Goal: Information Seeking & Learning: Learn about a topic

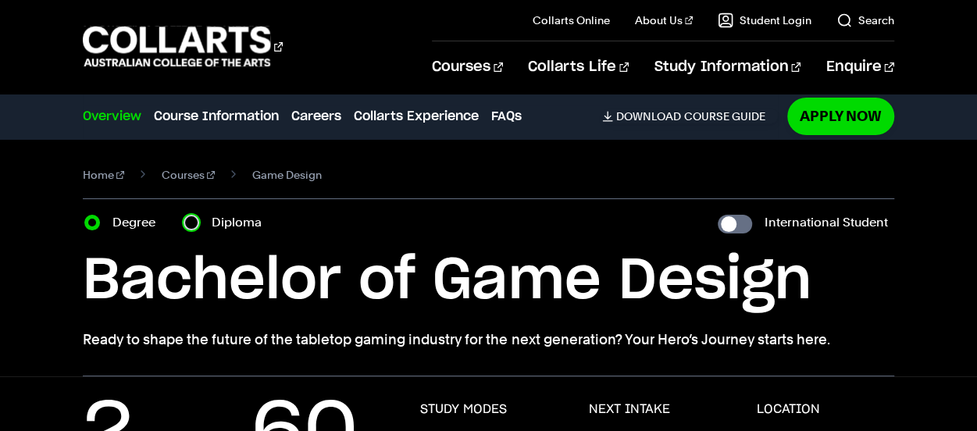
click at [192, 219] on input "Diploma" at bounding box center [192, 223] width 16 height 16
radio input "true"
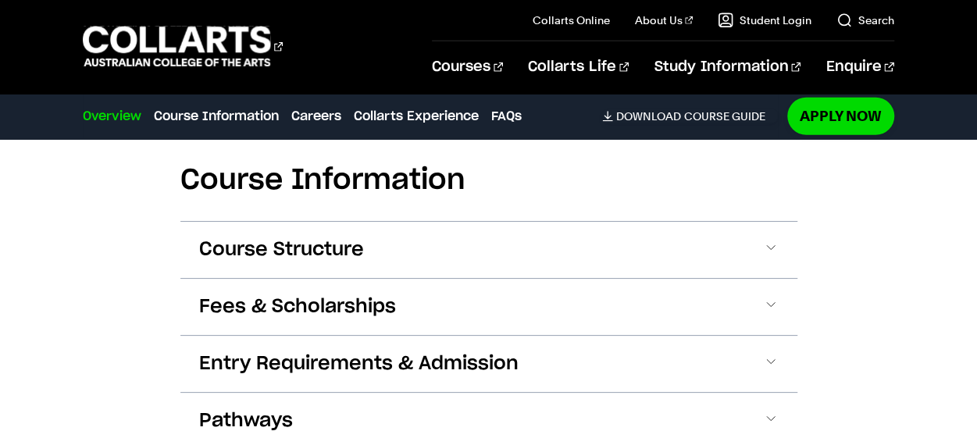
scroll to position [2206, 0]
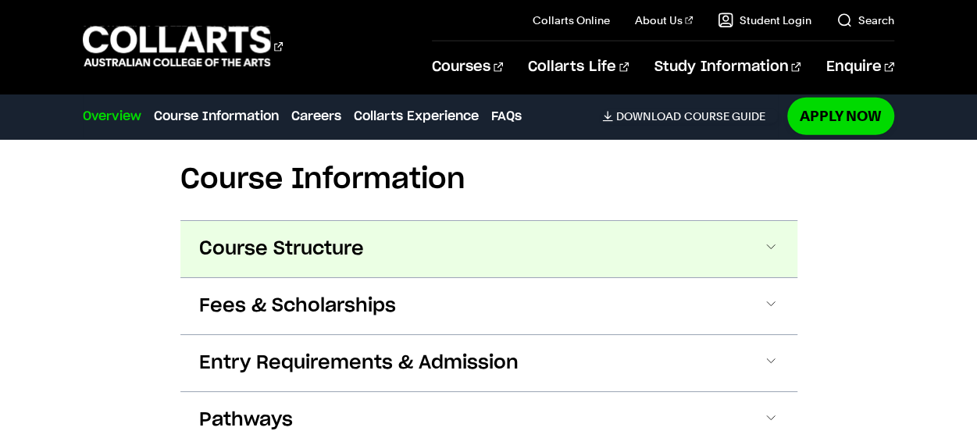
click at [763, 237] on button "Course Structure" at bounding box center [488, 249] width 617 height 56
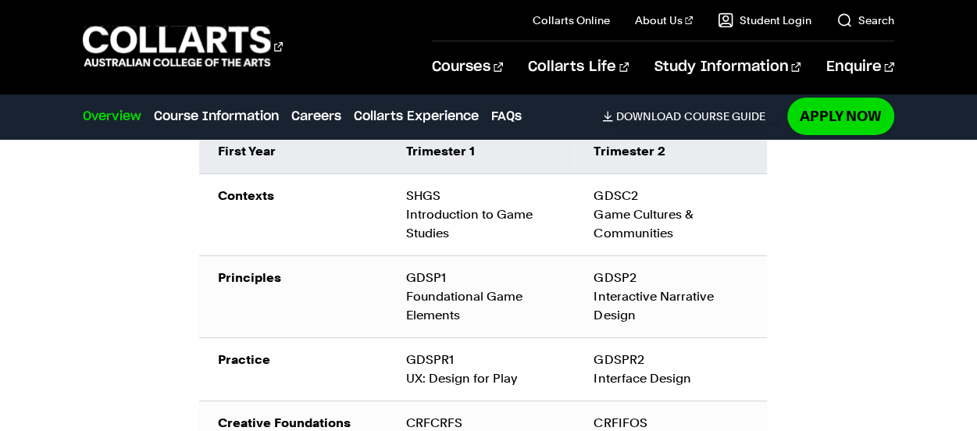
scroll to position [2554, 0]
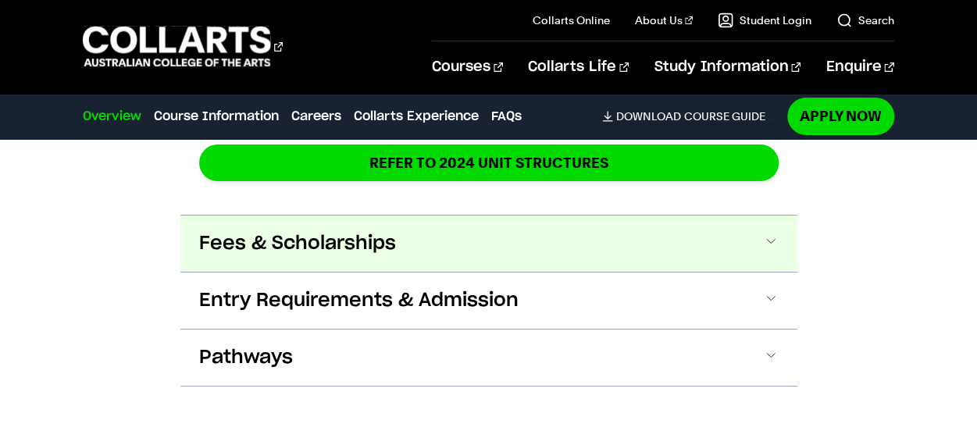
click at [768, 239] on span at bounding box center [771, 244] width 16 height 20
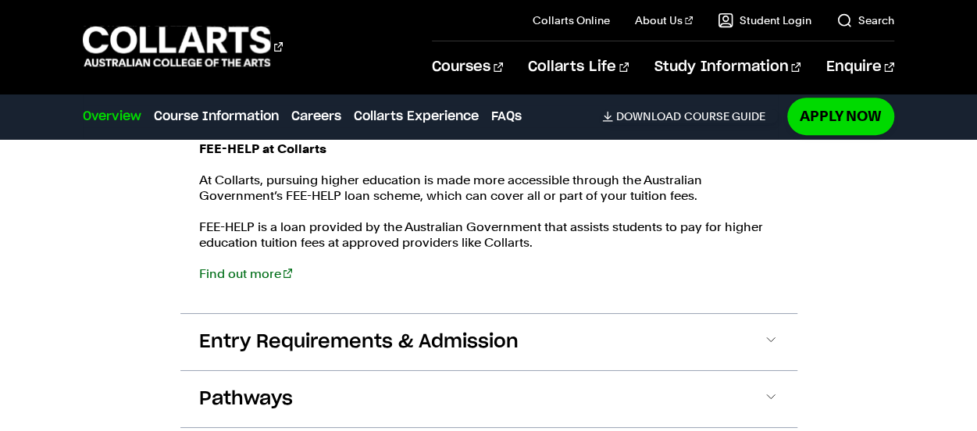
scroll to position [3209, 0]
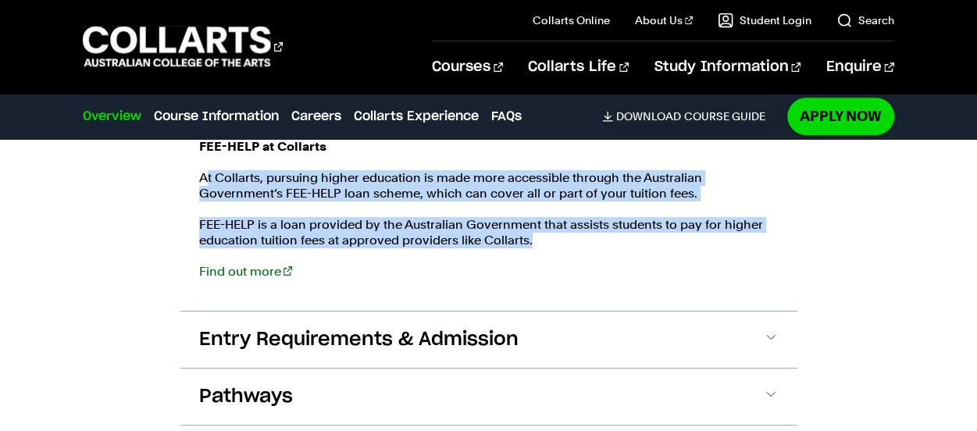
drag, startPoint x: 205, startPoint y: 179, endPoint x: 552, endPoint y: 240, distance: 351.4
click at [552, 240] on div "FEE-HELP at Collarts At [GEOGRAPHIC_DATA], pursuing higher education is made mo…" at bounding box center [489, 217] width 580 height 156
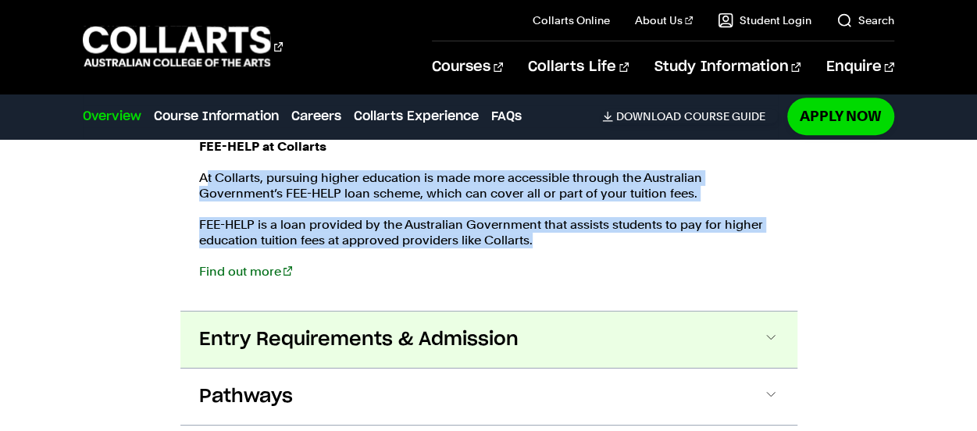
click at [763, 332] on span at bounding box center [771, 340] width 16 height 20
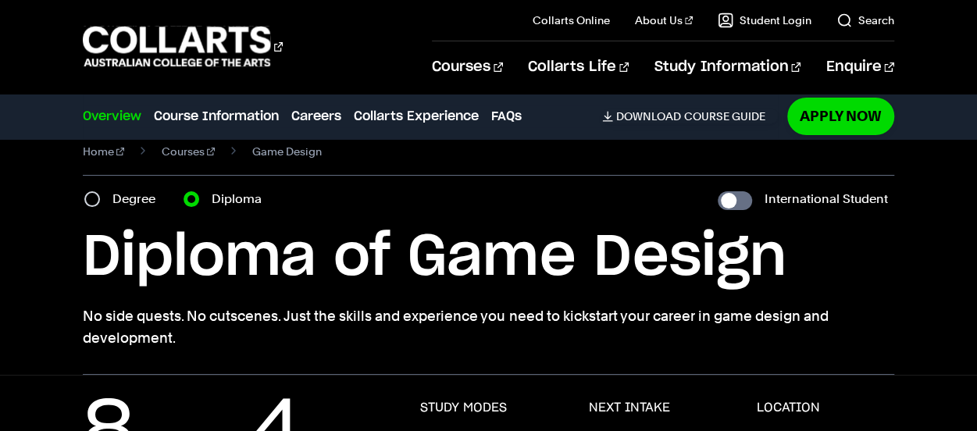
scroll to position [0, 0]
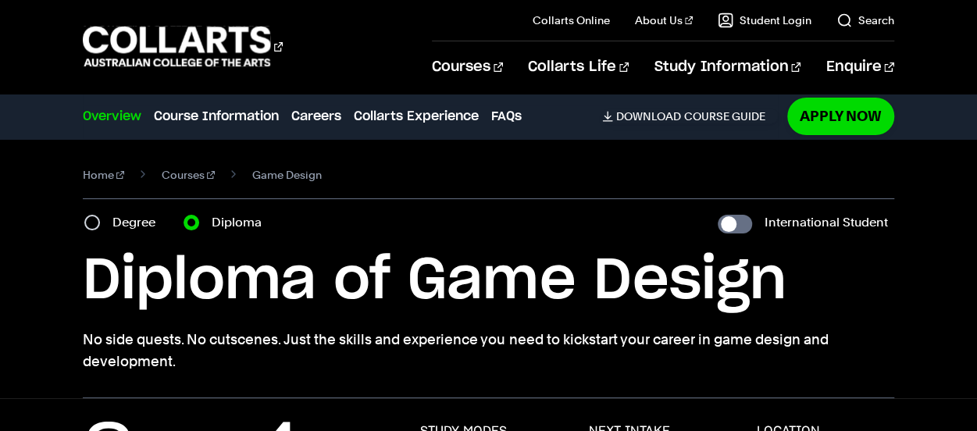
click at [867, 277] on h1 "Diploma of Game Design" at bounding box center [488, 281] width 811 height 70
